Goal: Transaction & Acquisition: Register for event/course

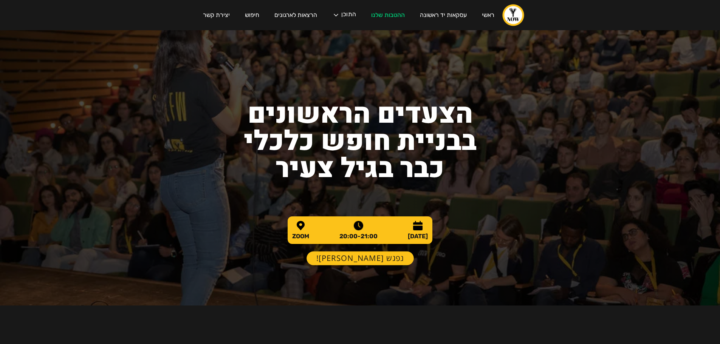
click at [369, 261] on link "נפגש בוובינר!" at bounding box center [360, 259] width 107 height 14
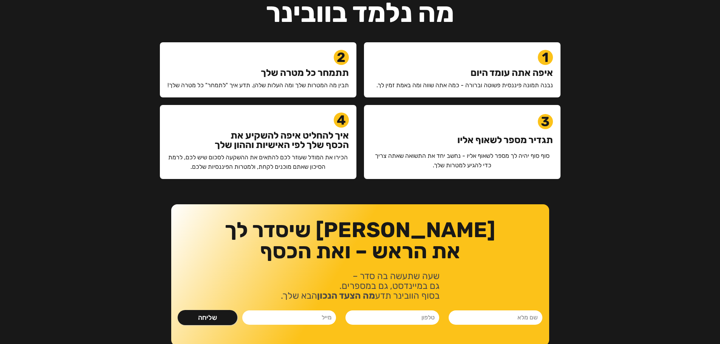
scroll to position [601, 0]
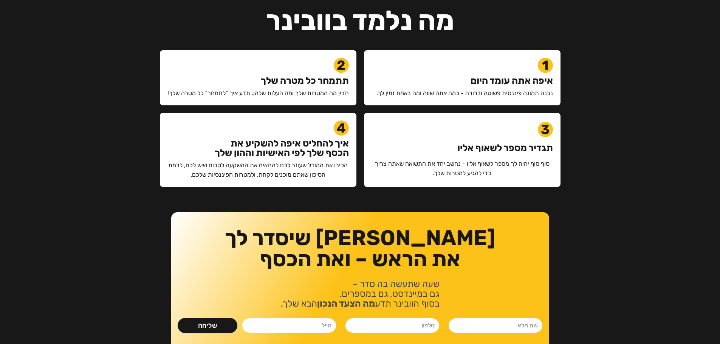
click at [494, 330] on input "נלחמים ומשקיעים- ספר" at bounding box center [496, 326] width 94 height 14
type input "ירדן קופילביץ"
type input "0523321424"
type input "yardeby@gmail.com"
click at [231, 327] on input "שליחה" at bounding box center [208, 325] width 60 height 15
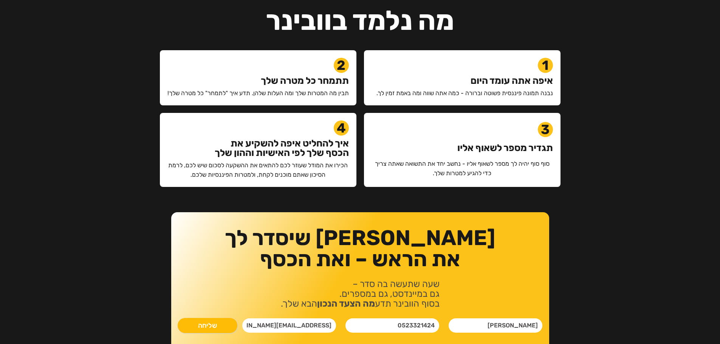
type input "רק שניה.."
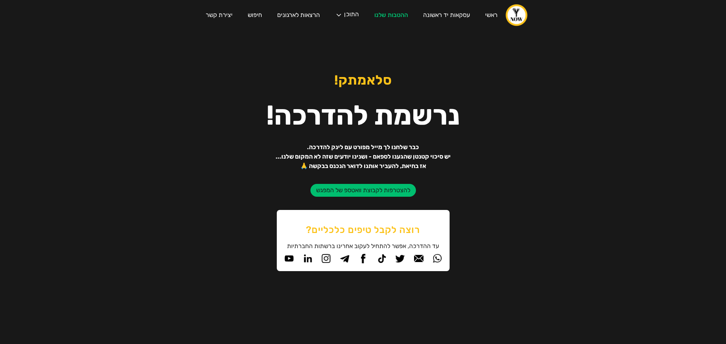
click at [362, 190] on link "להצטרפות לקבוצת וואטספ של המפגש" at bounding box center [362, 190] width 105 height 13
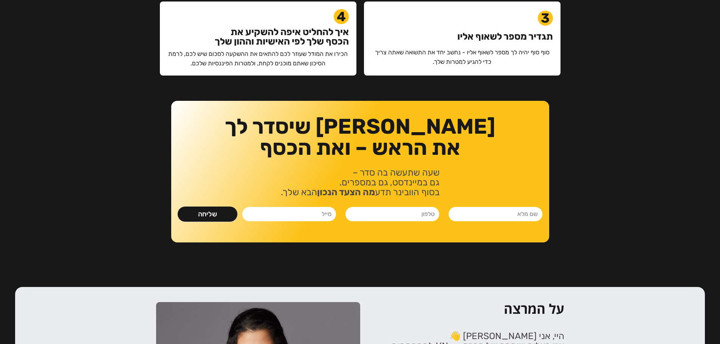
scroll to position [718, 0]
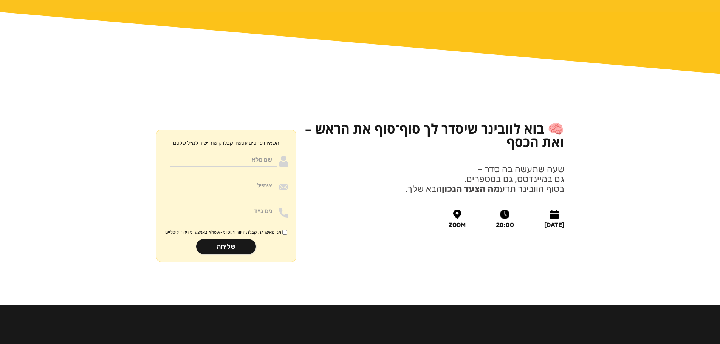
scroll to position [831, 0]
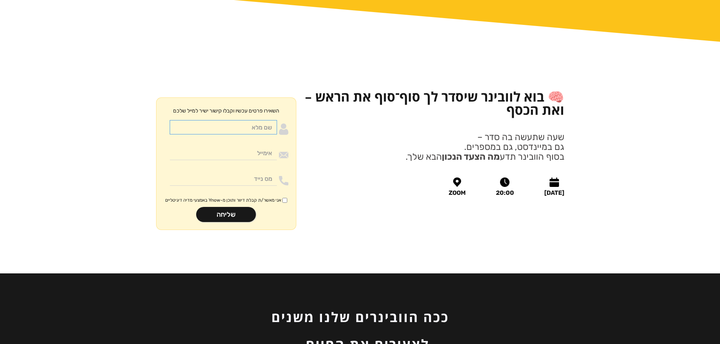
click at [243, 120] on input "Moneywithdirection" at bounding box center [223, 127] width 107 height 14
type input "[PERSON_NAME]"
type input "[EMAIL_ADDRESS][DOMAIN_NAME]"
type input "0523321424"
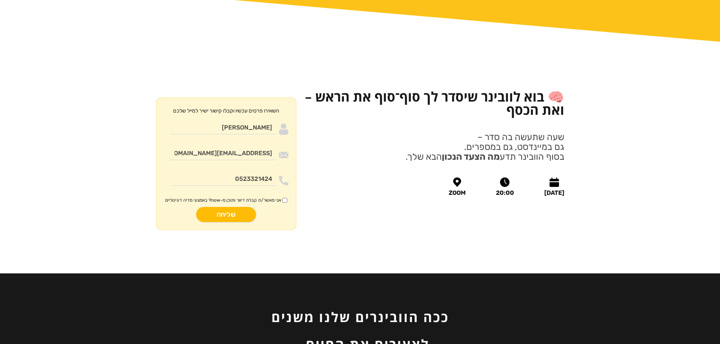
click at [224, 207] on input "שליחה" at bounding box center [226, 214] width 60 height 15
click at [238, 197] on span "אני מאשר/ת קבלת דיוור ותוכן מ-Ynow באמצעי מדיה דיגיטליים" at bounding box center [223, 200] width 116 height 6
click at [282, 198] on input "אני מאשר/ת קבלת דיוור ותוכן מ-Ynow באמצעי מדיה דיגיטליים" at bounding box center [284, 200] width 5 height 5
checkbox input "true"
click at [233, 207] on input "שליחה" at bounding box center [226, 214] width 60 height 15
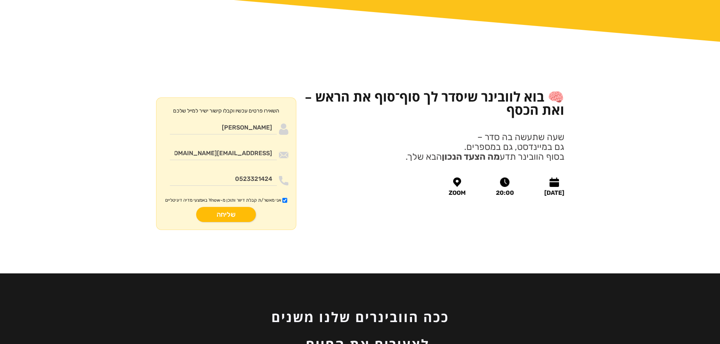
type input "רק שניה.."
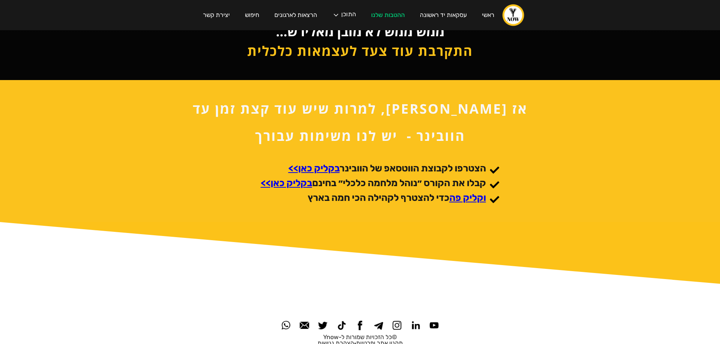
scroll to position [60, 0]
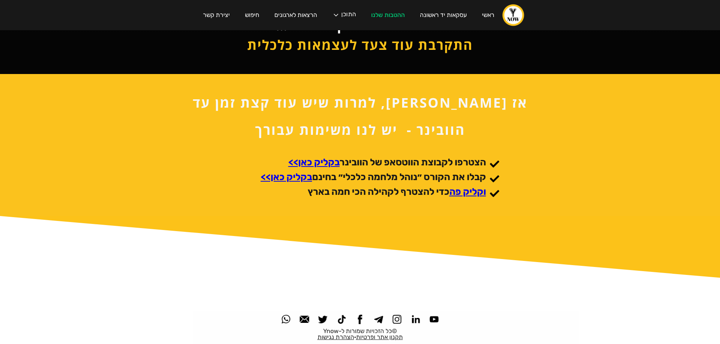
scroll to position [60, 0]
